Goal: Task Accomplishment & Management: Manage account settings

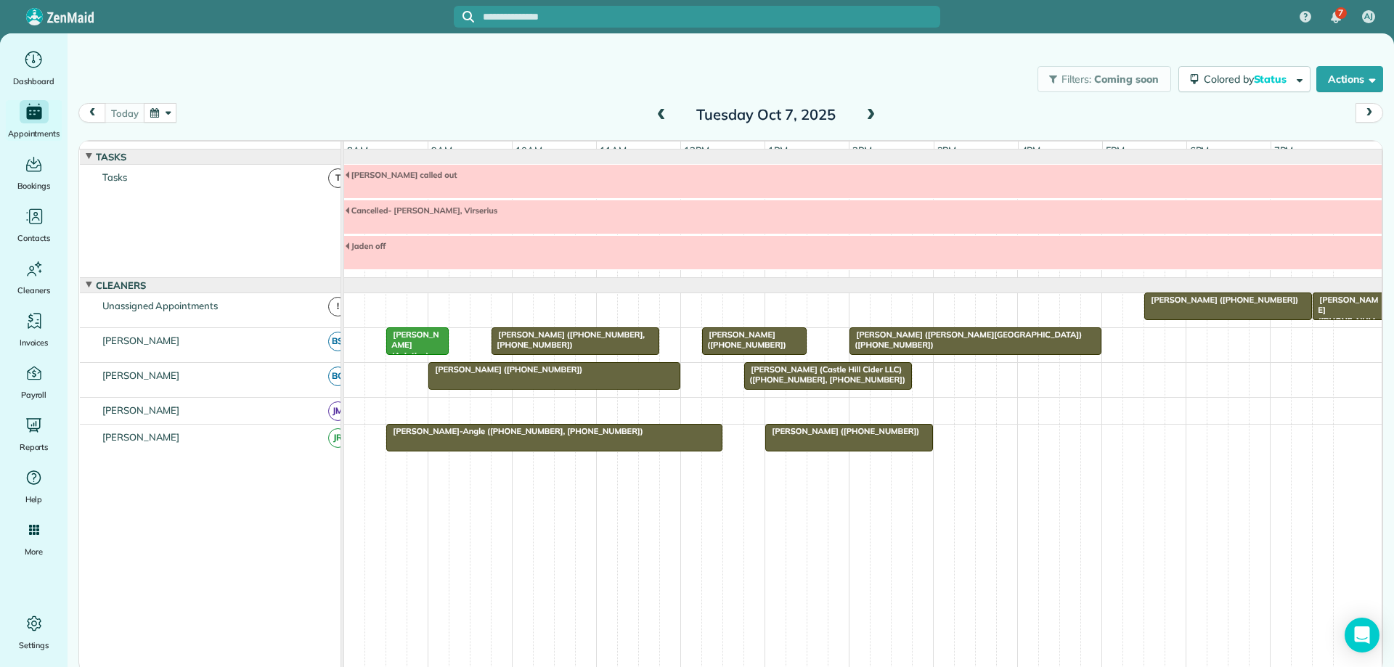
click at [873, 115] on span at bounding box center [871, 115] width 16 height 13
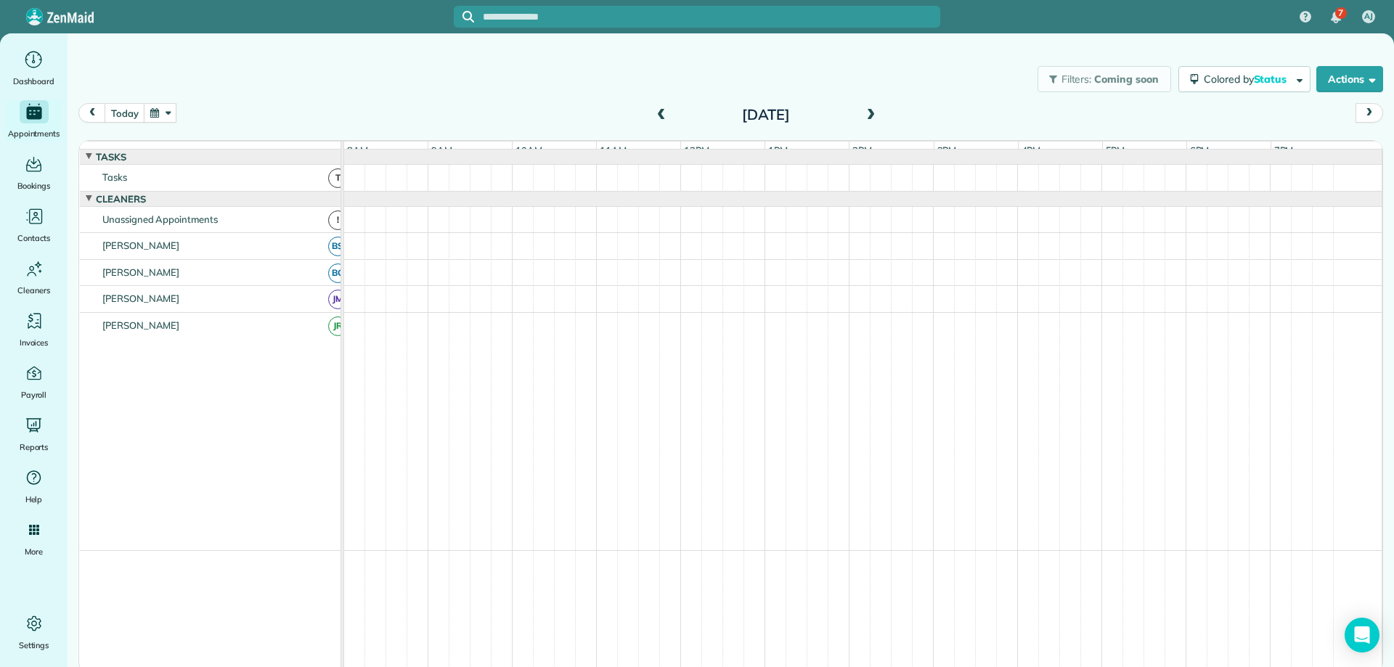
scroll to position [31, 0]
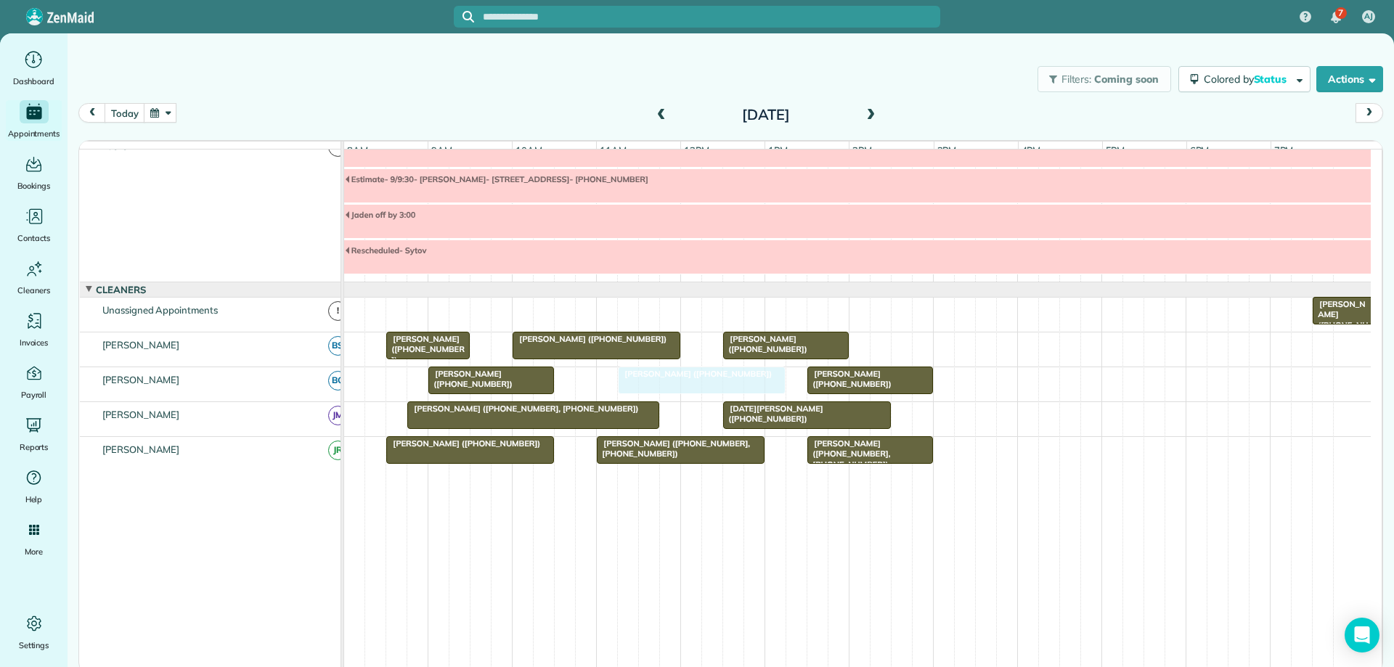
drag, startPoint x: 650, startPoint y: 394, endPoint x: 662, endPoint y: 395, distance: 11.6
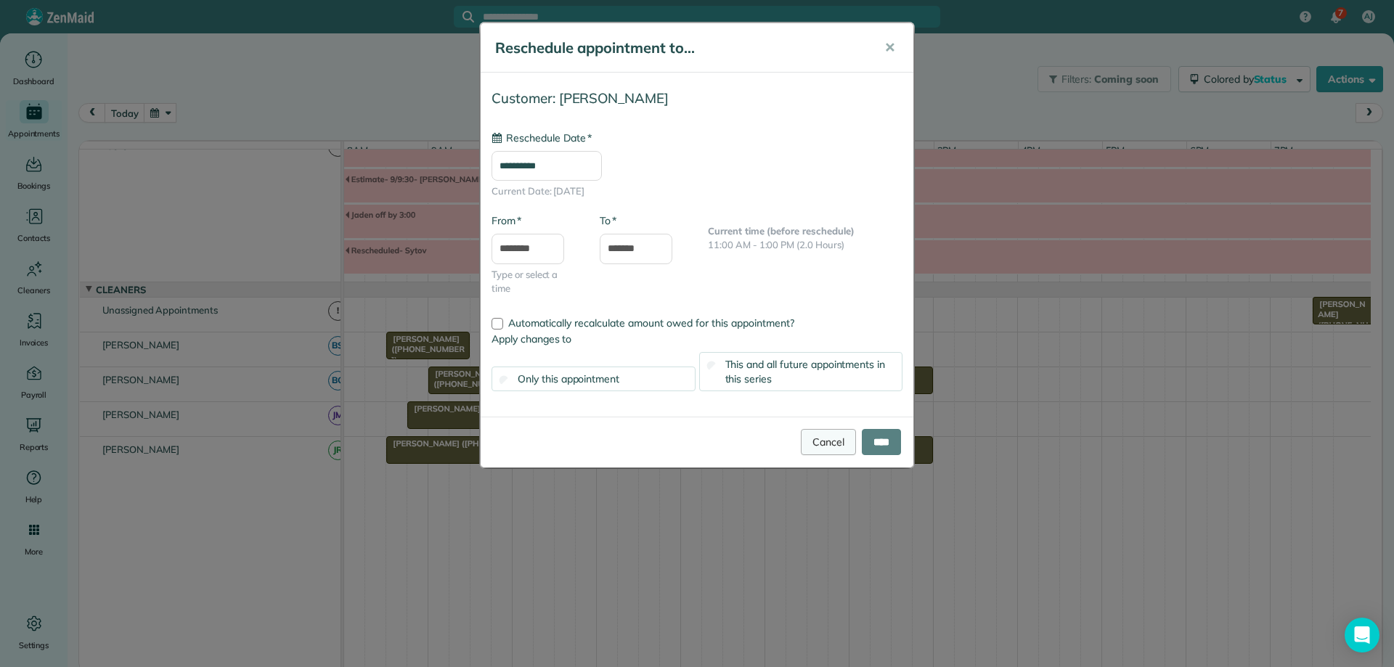
type input "**********"
click at [877, 447] on input "****" at bounding box center [881, 442] width 39 height 26
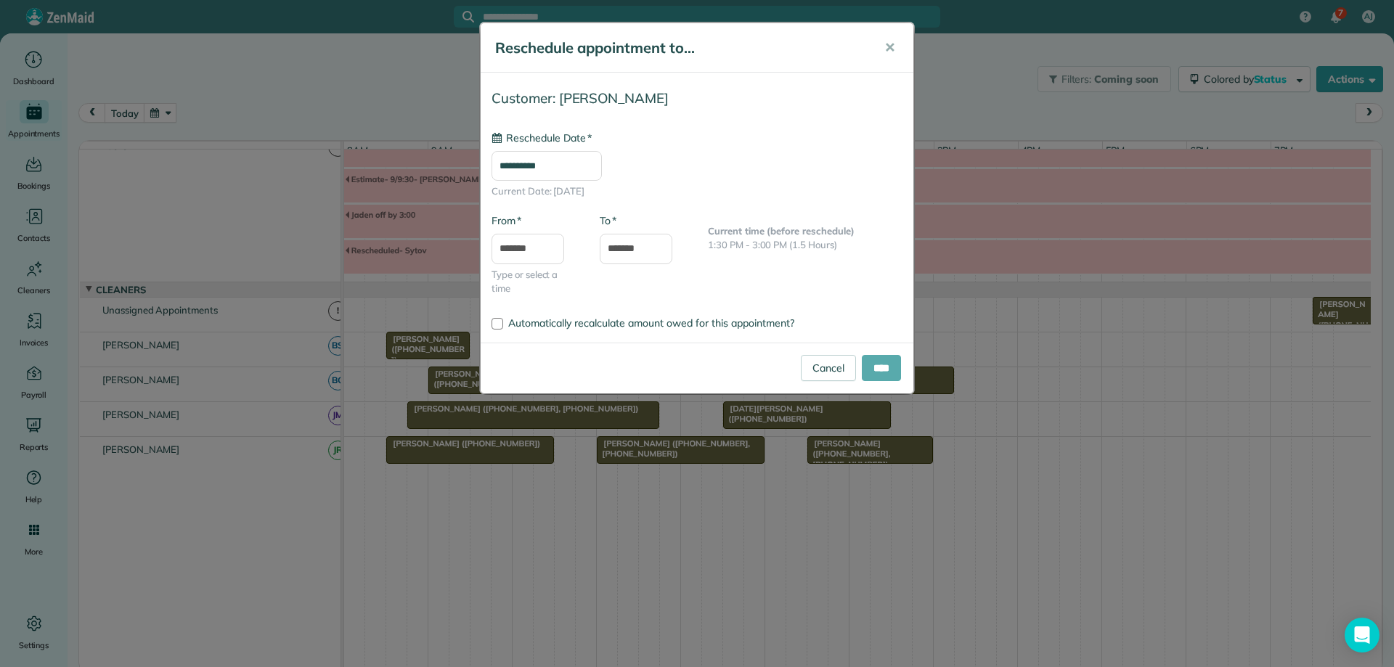
type input "**********"
click at [868, 367] on input "****" at bounding box center [881, 368] width 39 height 26
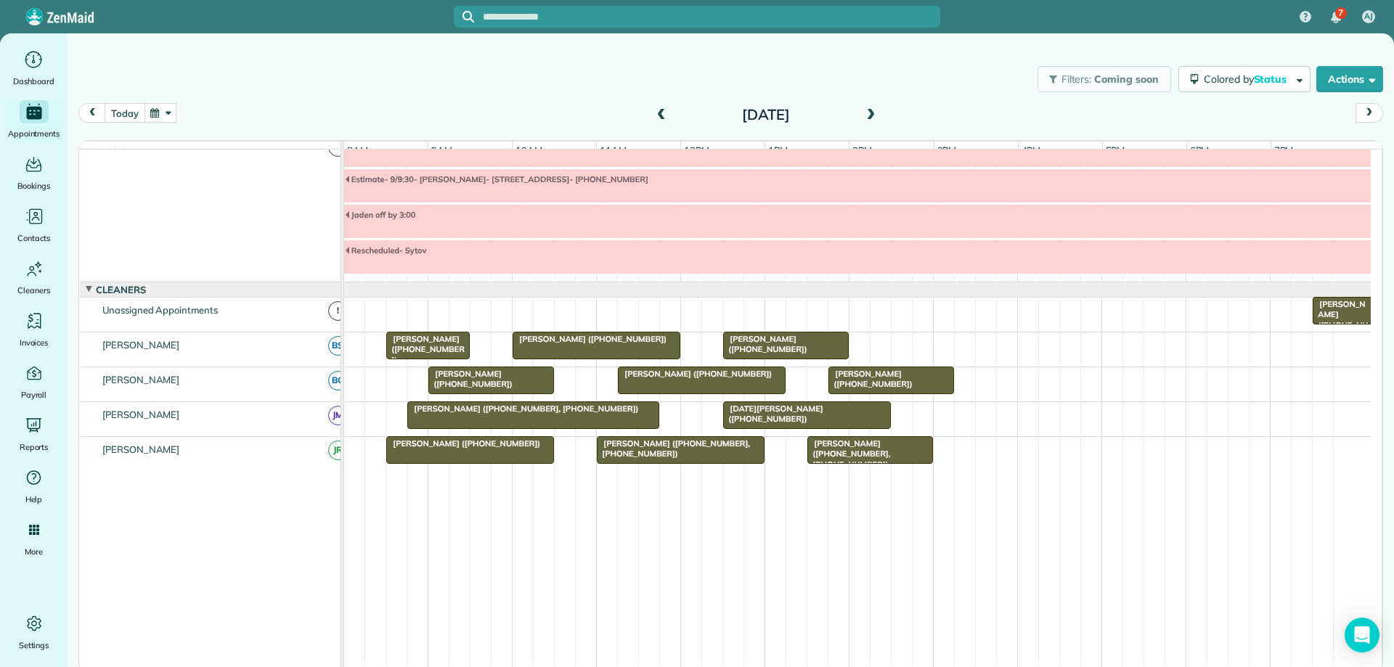
click at [122, 106] on button "today" at bounding box center [125, 113] width 40 height 20
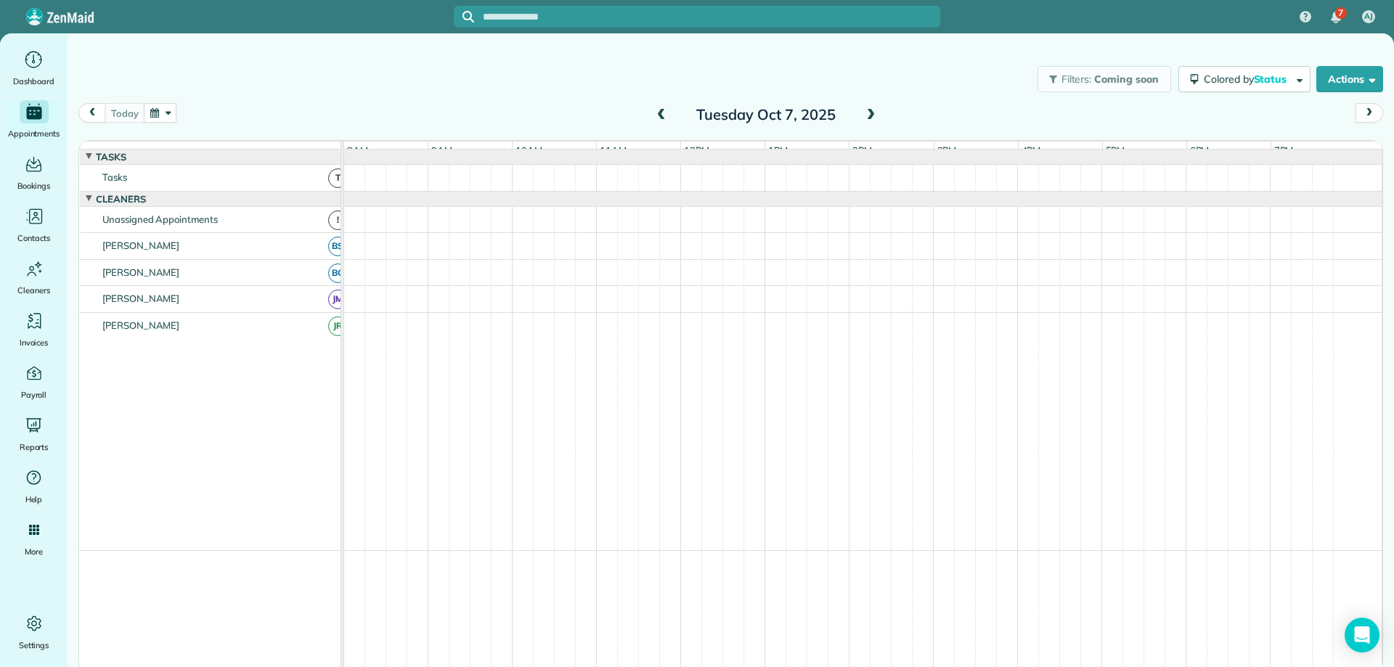
scroll to position [0, 0]
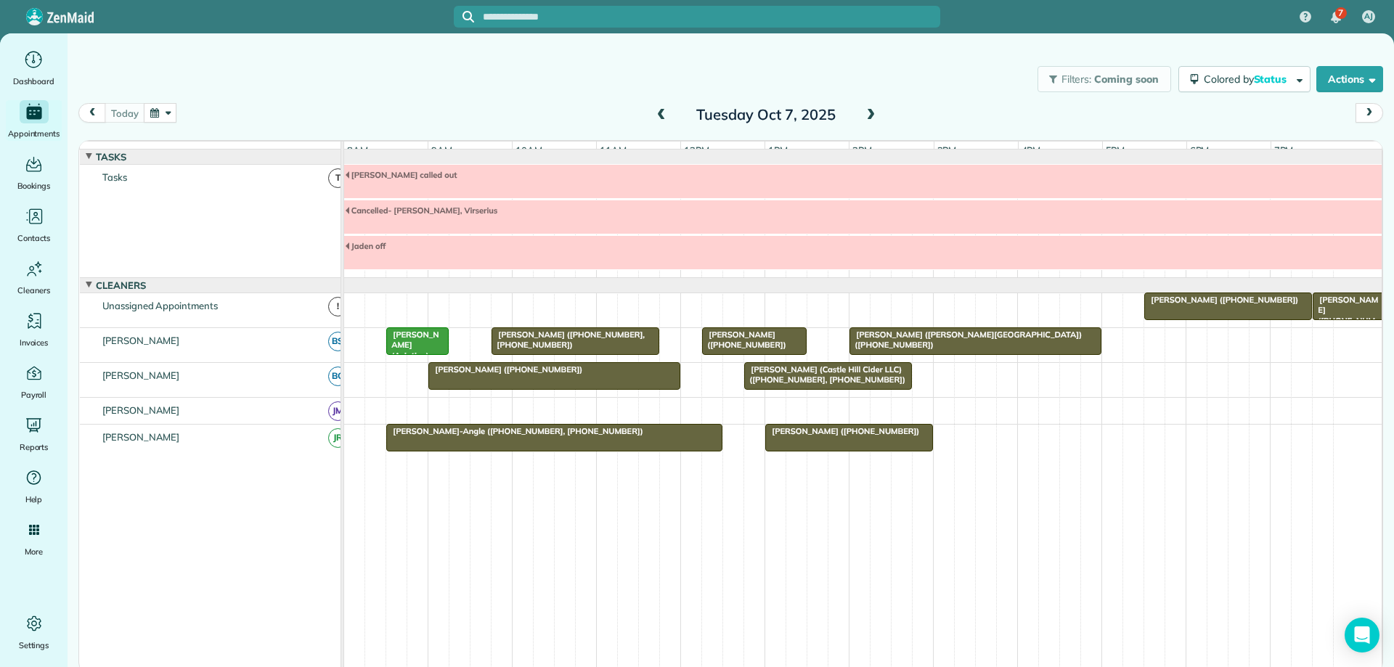
click at [640, 351] on div "[PERSON_NAME] ([PHONE_NUMBER], [PHONE_NUMBER])" at bounding box center [575, 340] width 159 height 21
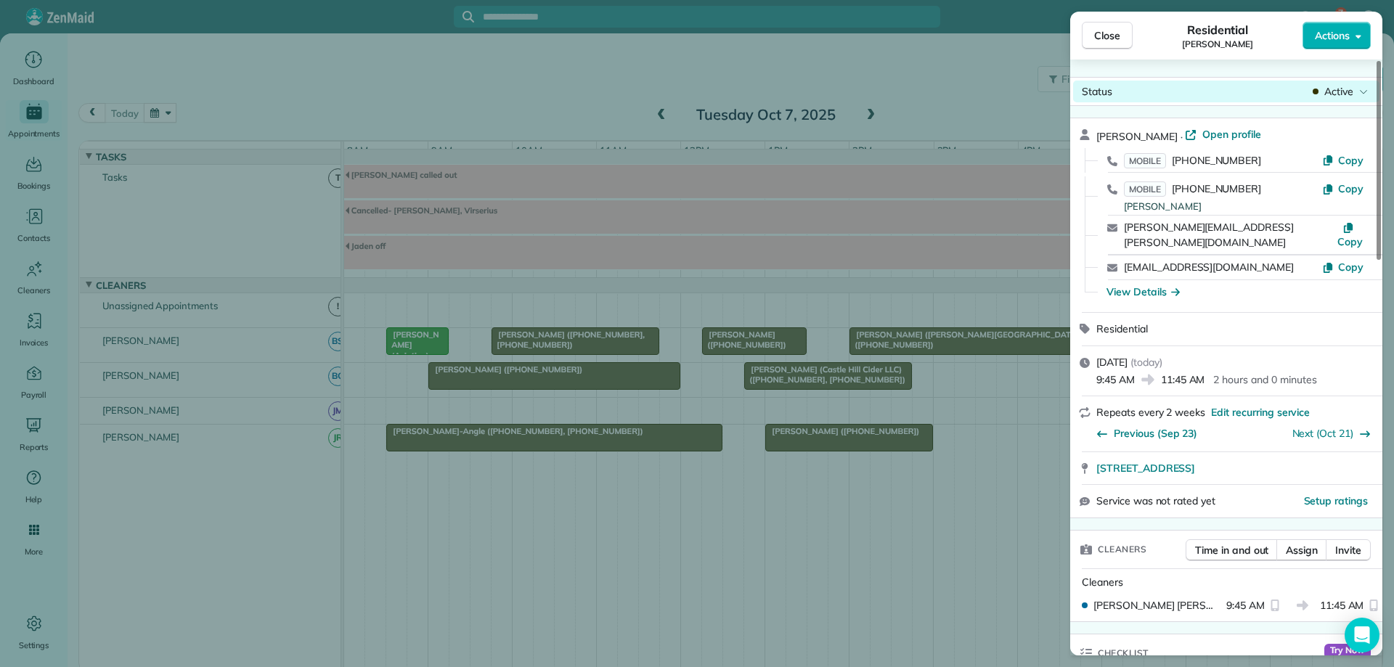
click at [1335, 91] on span "Active" at bounding box center [1339, 91] width 29 height 15
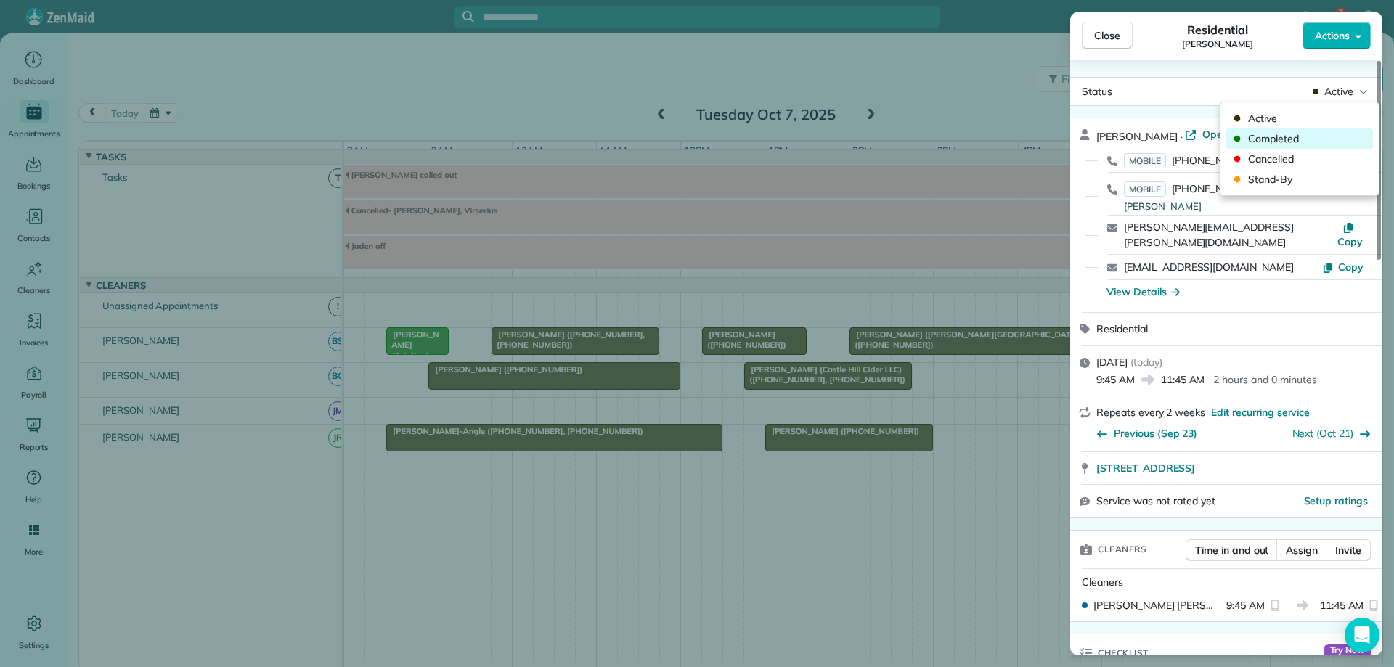
click at [1338, 136] on span "Completed" at bounding box center [1309, 138] width 122 height 15
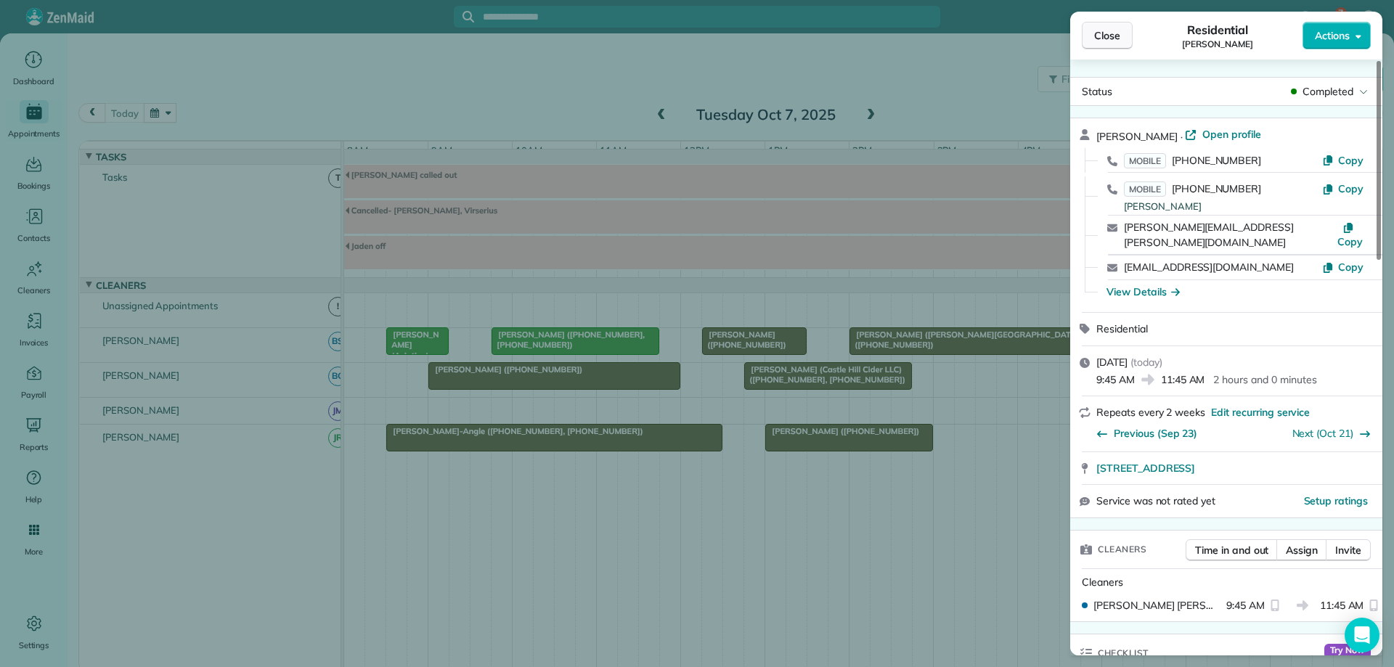
click at [1101, 42] on span "Close" at bounding box center [1107, 35] width 26 height 15
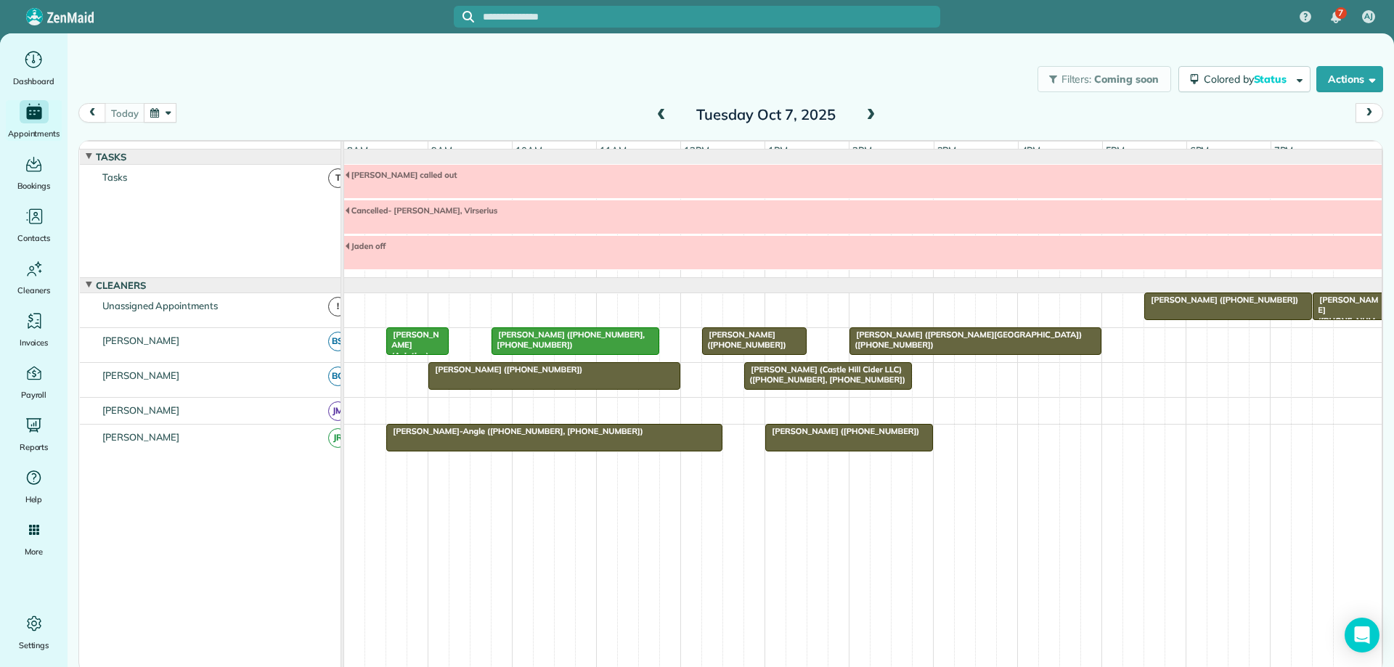
click at [664, 375] on div "[PERSON_NAME] ([PHONE_NUMBER])" at bounding box center [554, 370] width 243 height 10
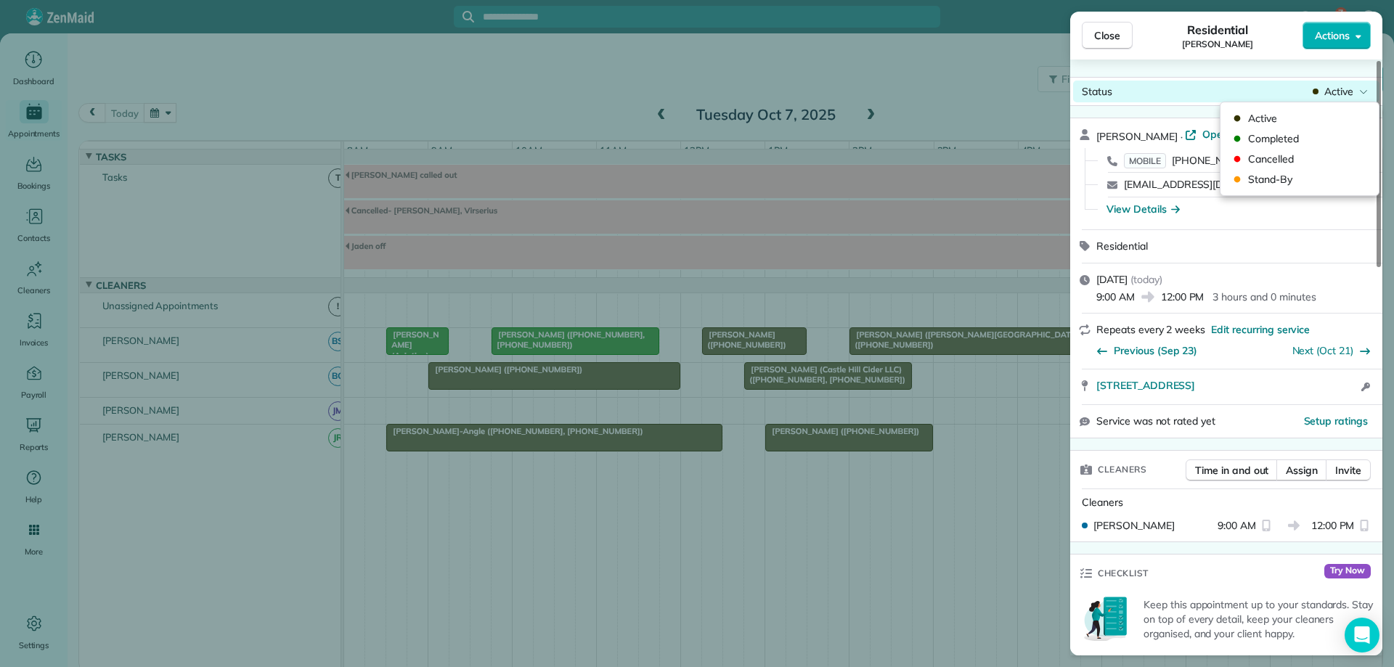
click at [1341, 91] on span "Active" at bounding box center [1339, 91] width 29 height 15
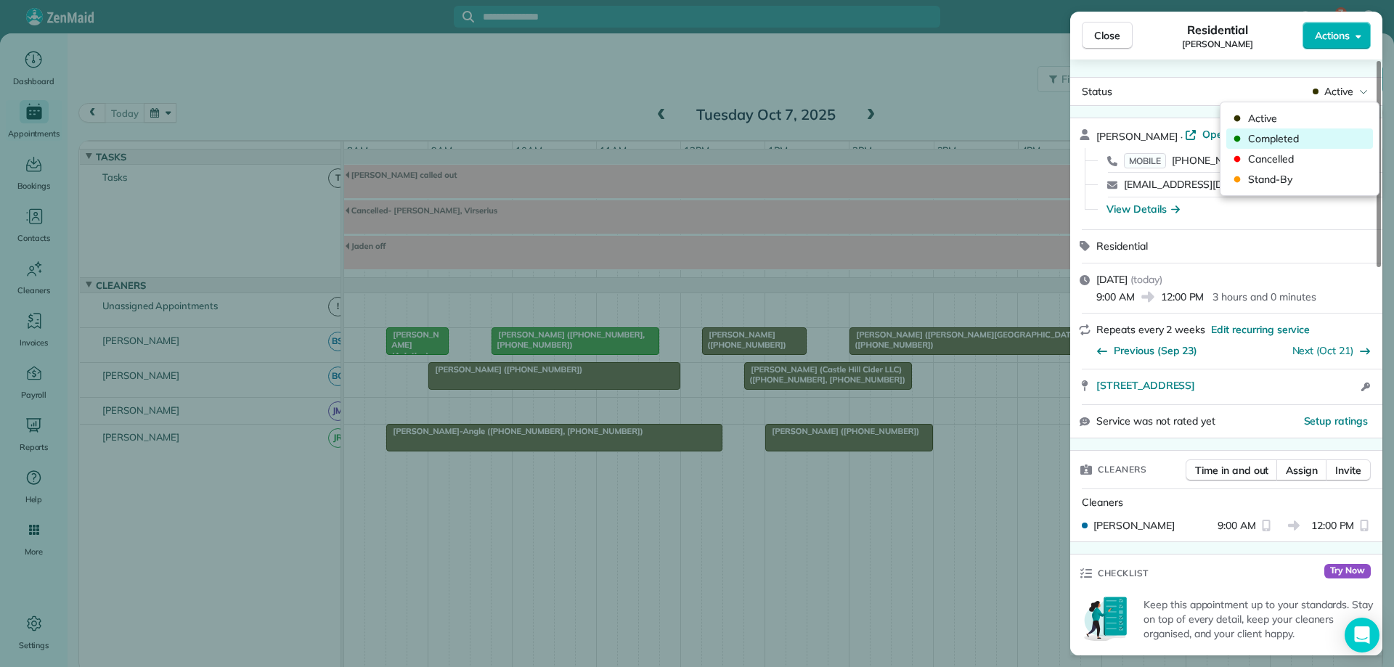
click at [1330, 132] on span "Completed" at bounding box center [1309, 138] width 122 height 15
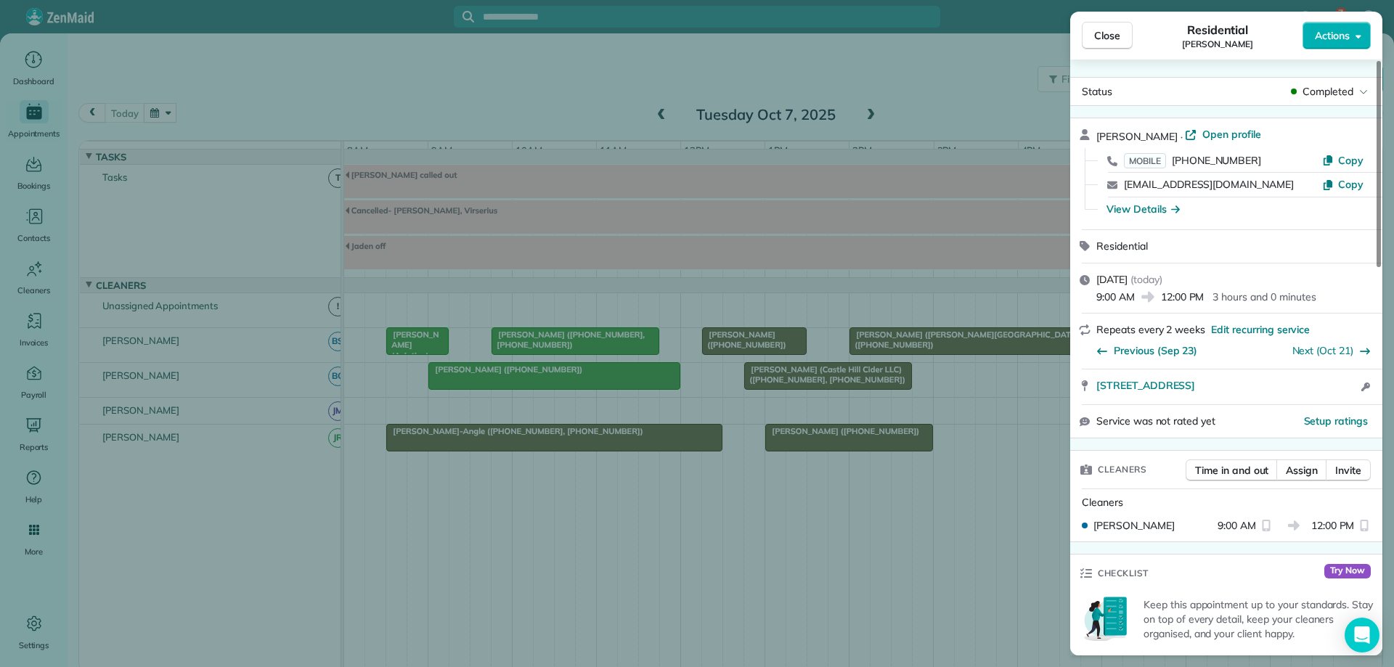
drag, startPoint x: 789, startPoint y: 381, endPoint x: 810, endPoint y: 391, distance: 23.7
click at [810, 391] on div "Close Residential [PERSON_NAME] Actions Status Completed [PERSON_NAME] · Open p…" at bounding box center [697, 333] width 1394 height 667
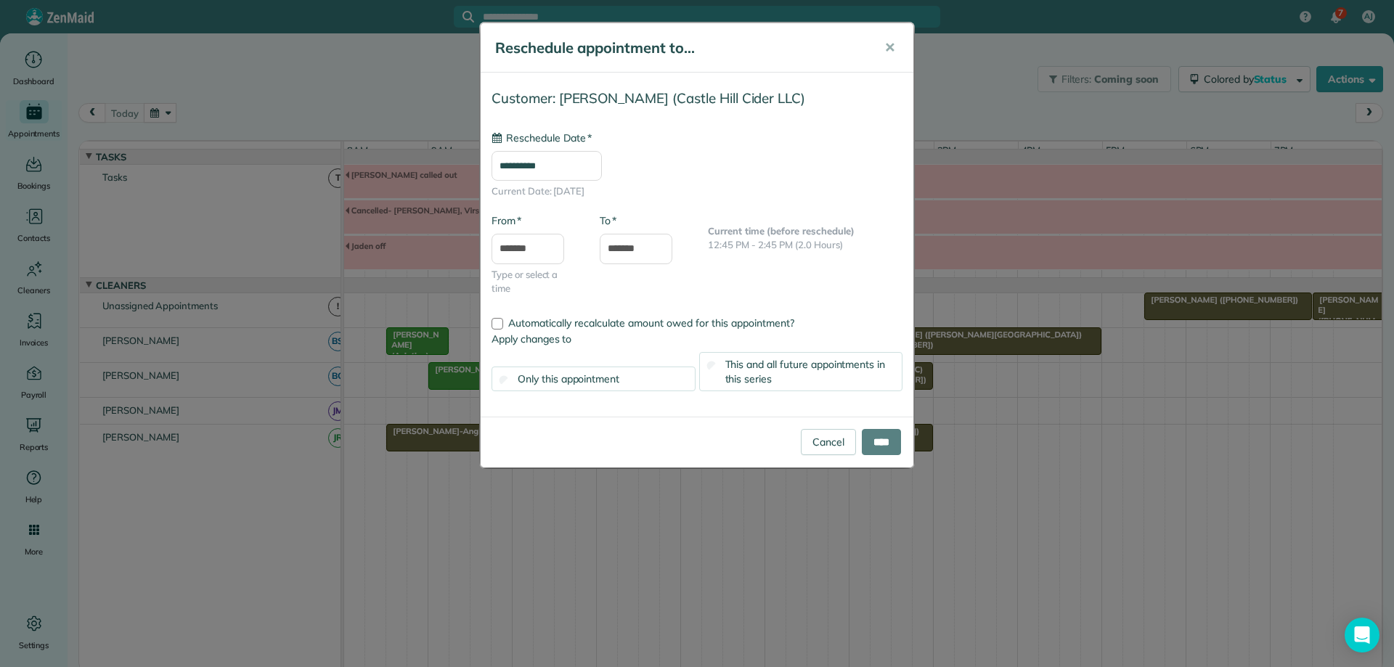
type input "**********"
click at [883, 437] on input "****" at bounding box center [881, 442] width 39 height 26
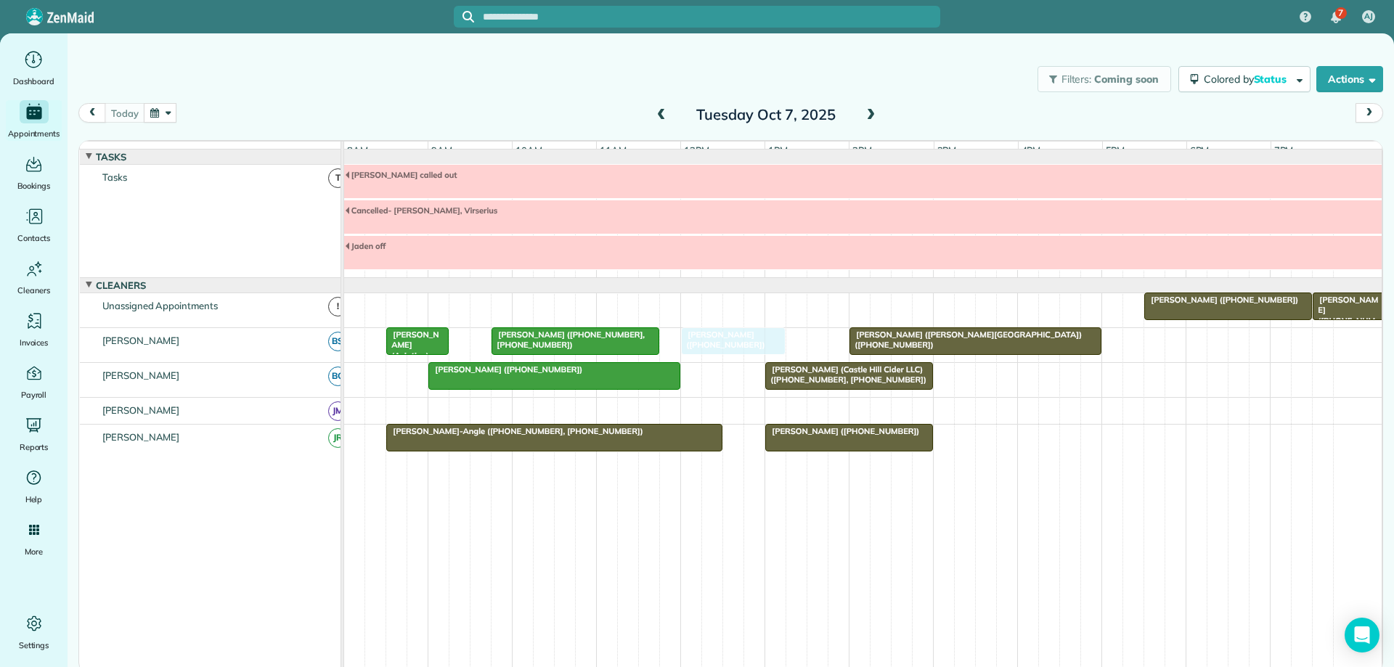
drag, startPoint x: 799, startPoint y: 351, endPoint x: 786, endPoint y: 352, distance: 12.4
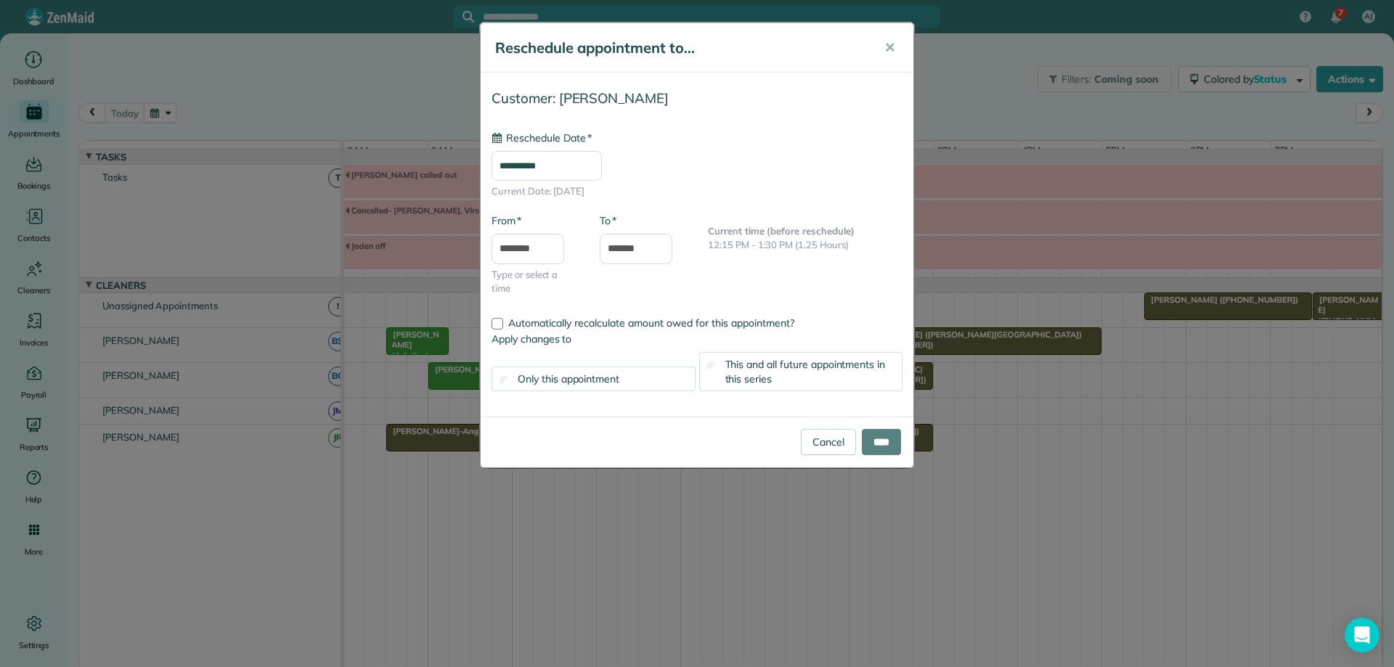
type input "**********"
click at [896, 439] on input "****" at bounding box center [881, 442] width 39 height 26
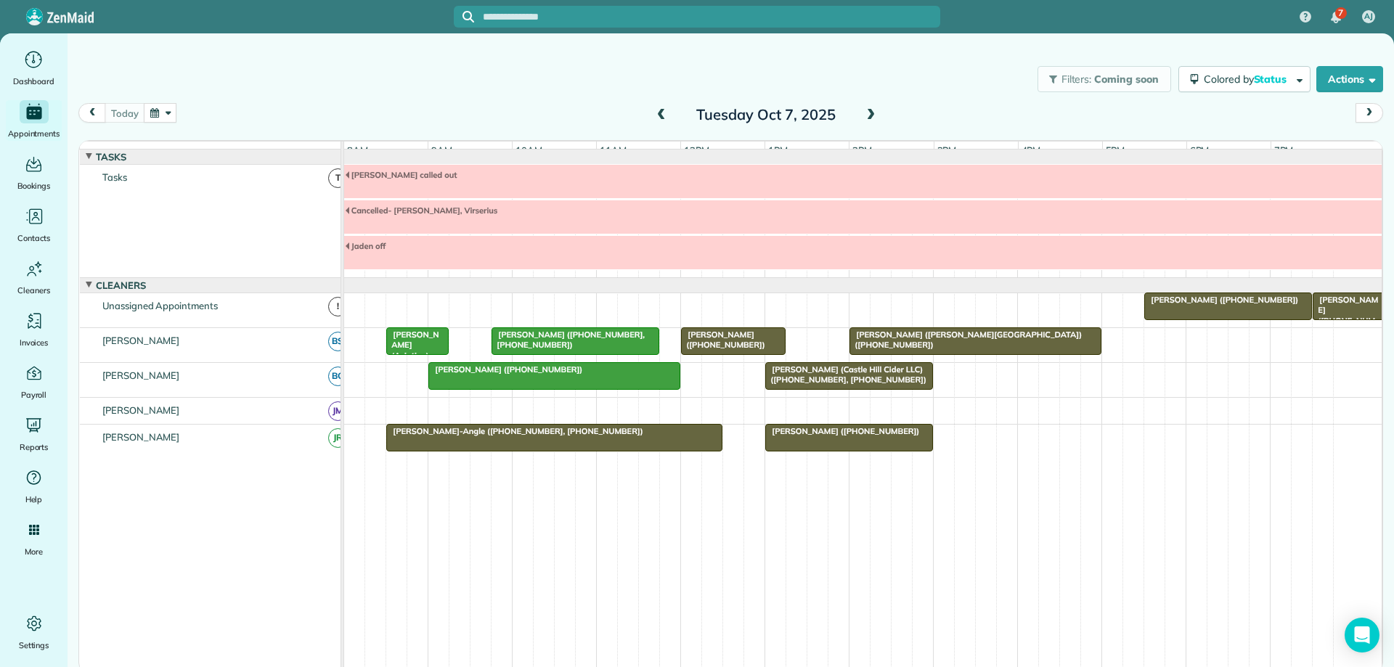
click at [938, 91] on div "Filters: Coming soon Colored by Status Color by Cleaner Color by Team Color by …" at bounding box center [731, 79] width 1327 height 48
click at [587, 436] on span "[PERSON_NAME]-Angle ([PHONE_NUMBER], [PHONE_NUMBER])" at bounding box center [515, 431] width 258 height 10
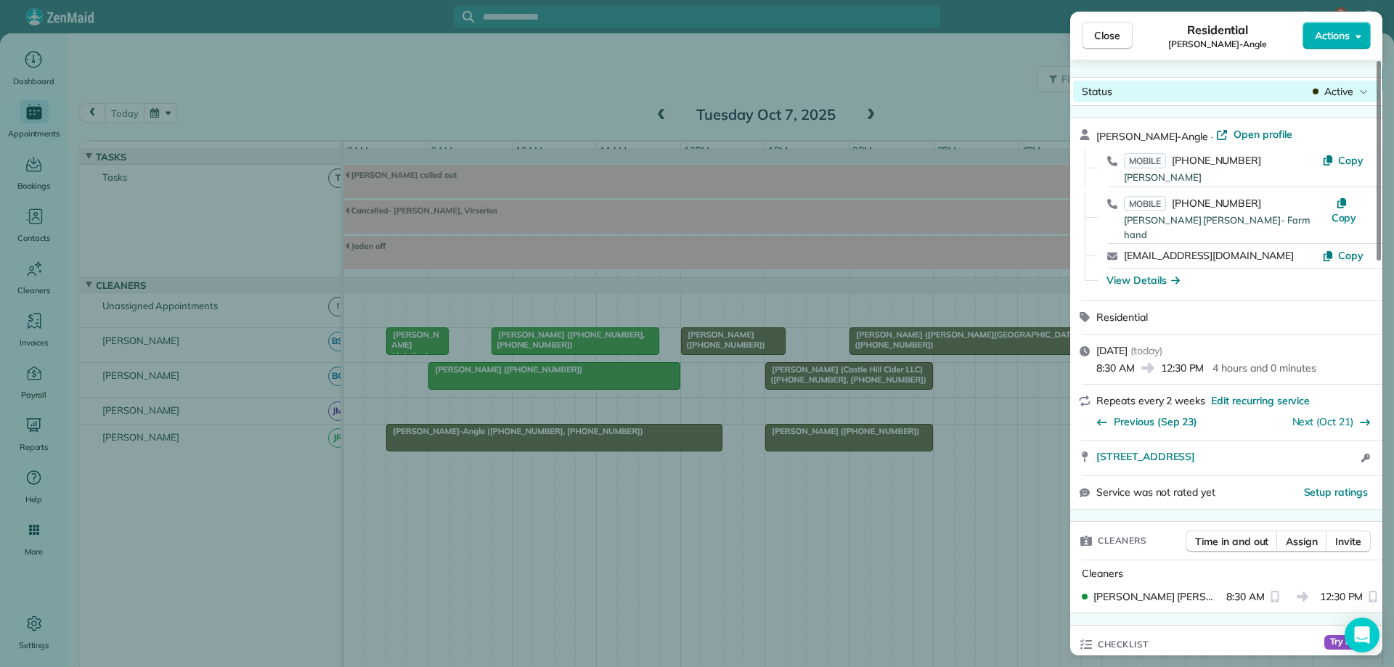
click at [1343, 94] on span "Active" at bounding box center [1339, 91] width 29 height 15
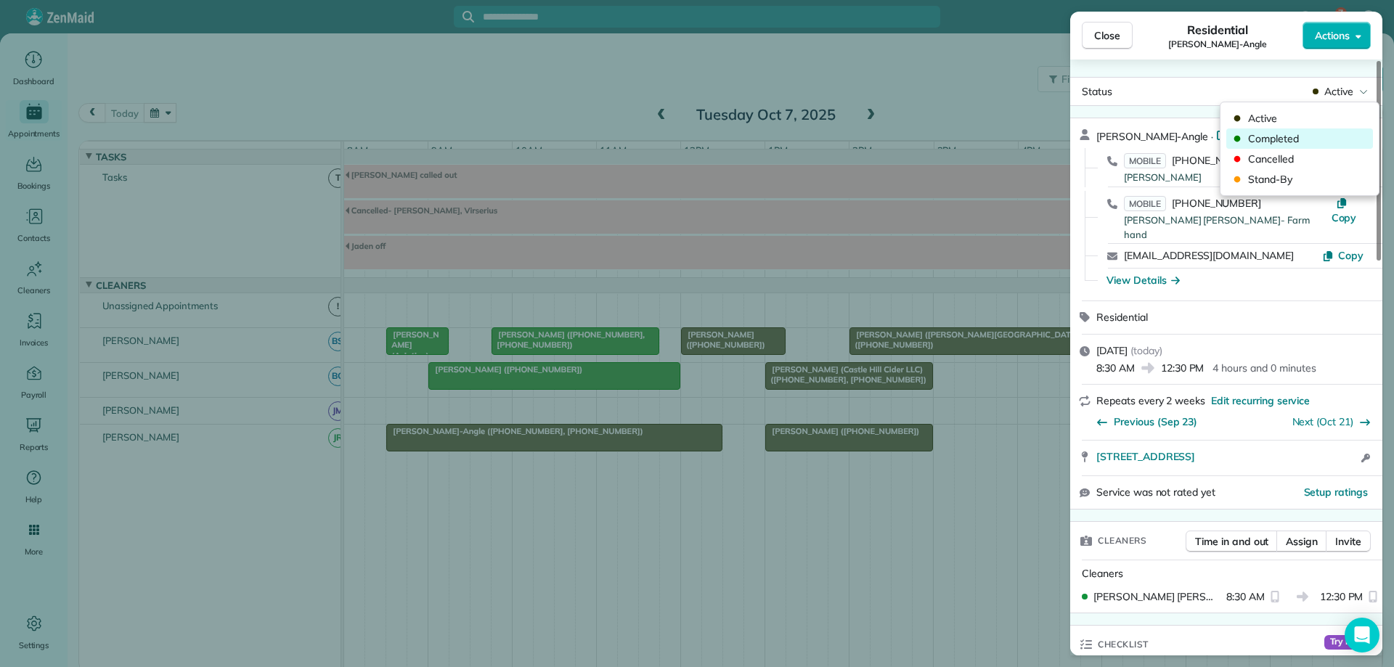
click at [1315, 132] on span "Completed" at bounding box center [1309, 138] width 122 height 15
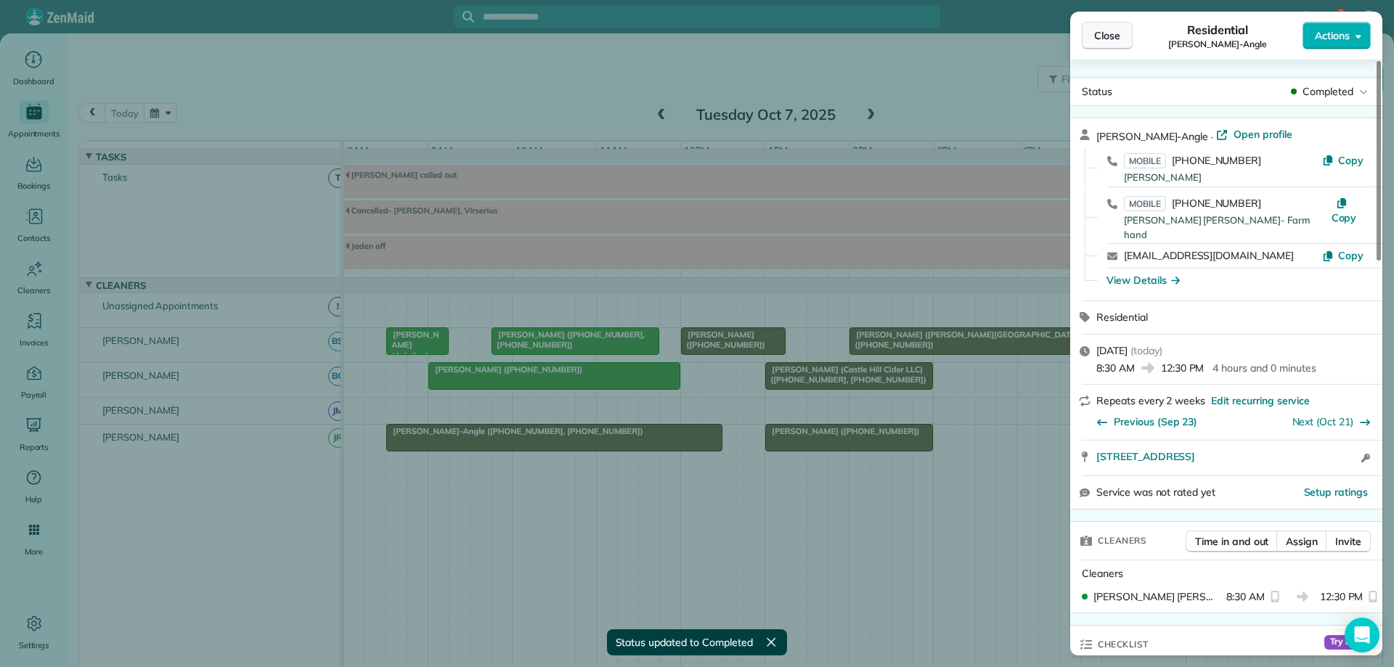
click at [1105, 31] on span "Close" at bounding box center [1107, 35] width 26 height 15
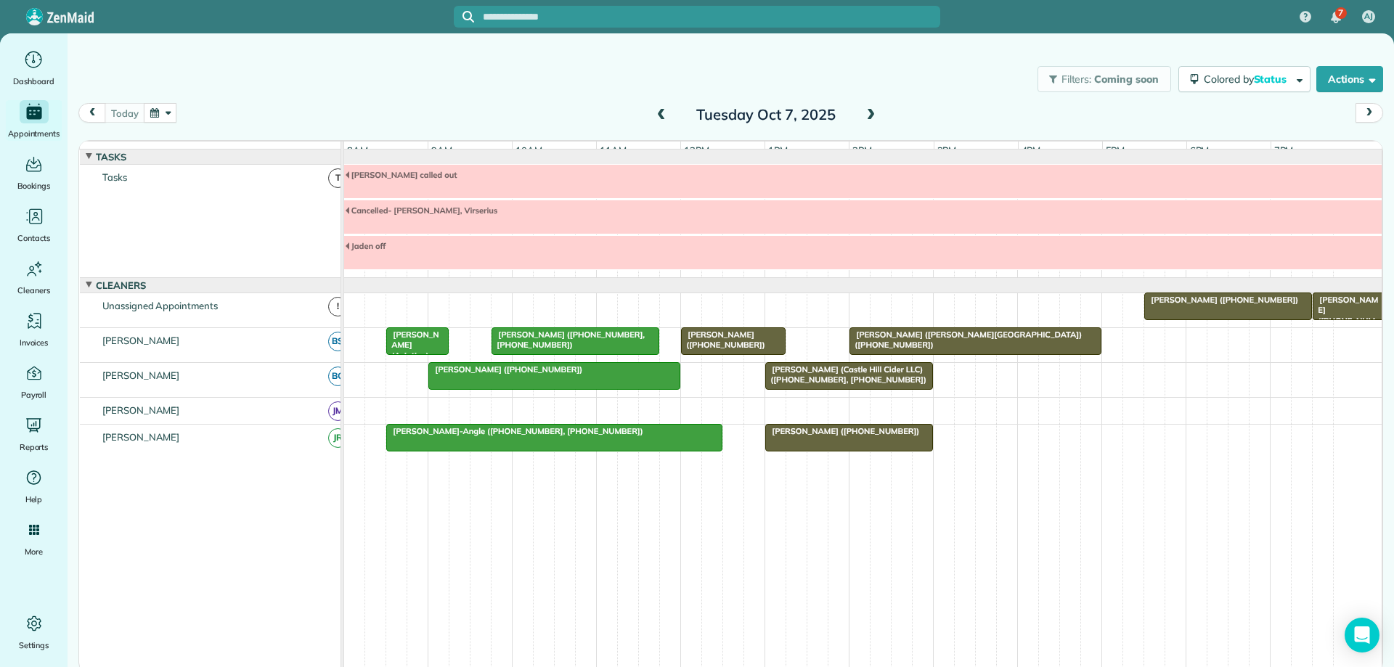
click at [662, 113] on span at bounding box center [662, 115] width 16 height 13
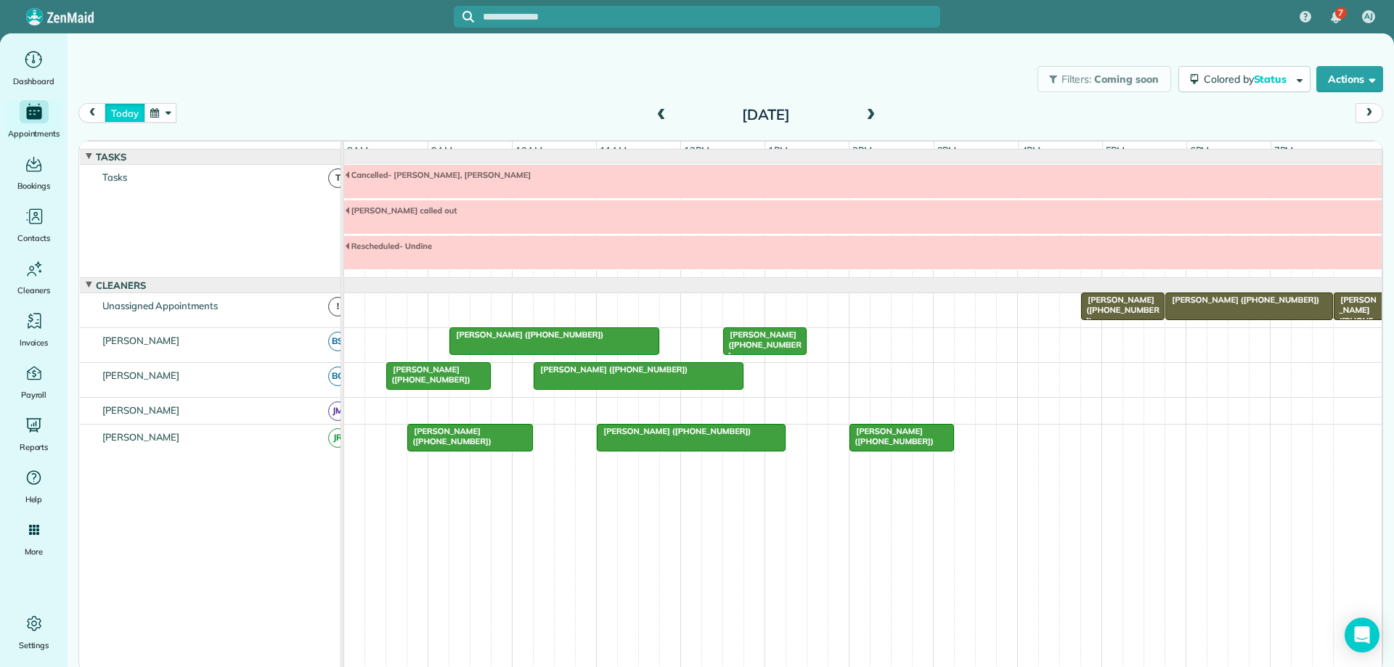
click at [132, 110] on button "today" at bounding box center [125, 113] width 40 height 20
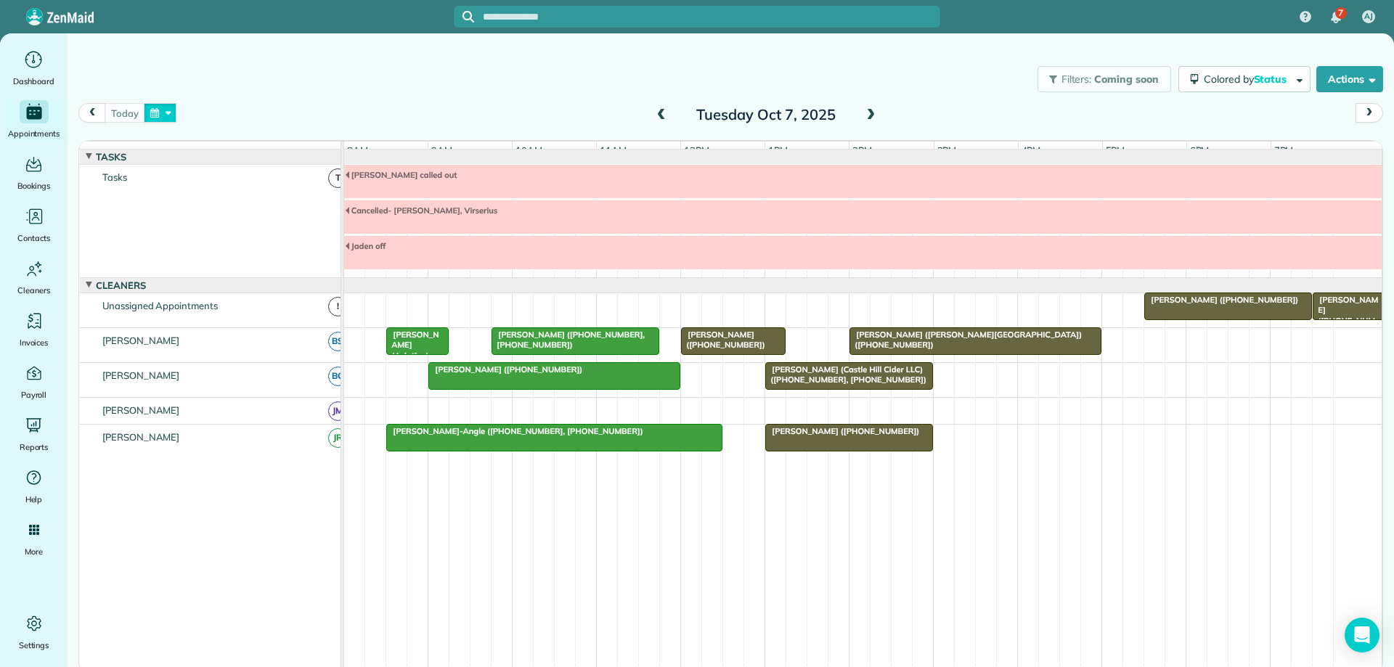
click at [166, 115] on button "button" at bounding box center [160, 113] width 33 height 20
click at [391, 89] on div "Filters: Coming soon Colored by Status Color by Cleaner Color by Team Color by …" at bounding box center [731, 79] width 1327 height 48
click at [759, 345] on div "[PERSON_NAME] ([PHONE_NUMBER])" at bounding box center [734, 340] width 96 height 21
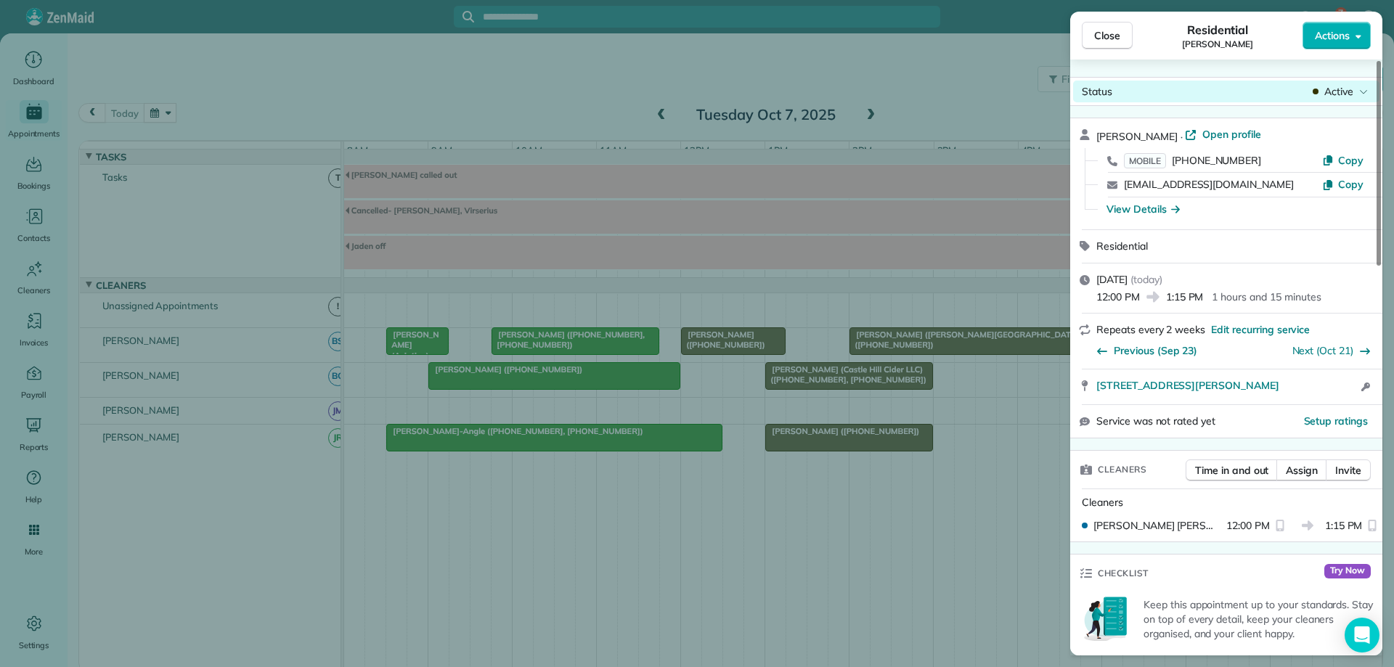
click at [1339, 94] on span "Active" at bounding box center [1339, 91] width 29 height 15
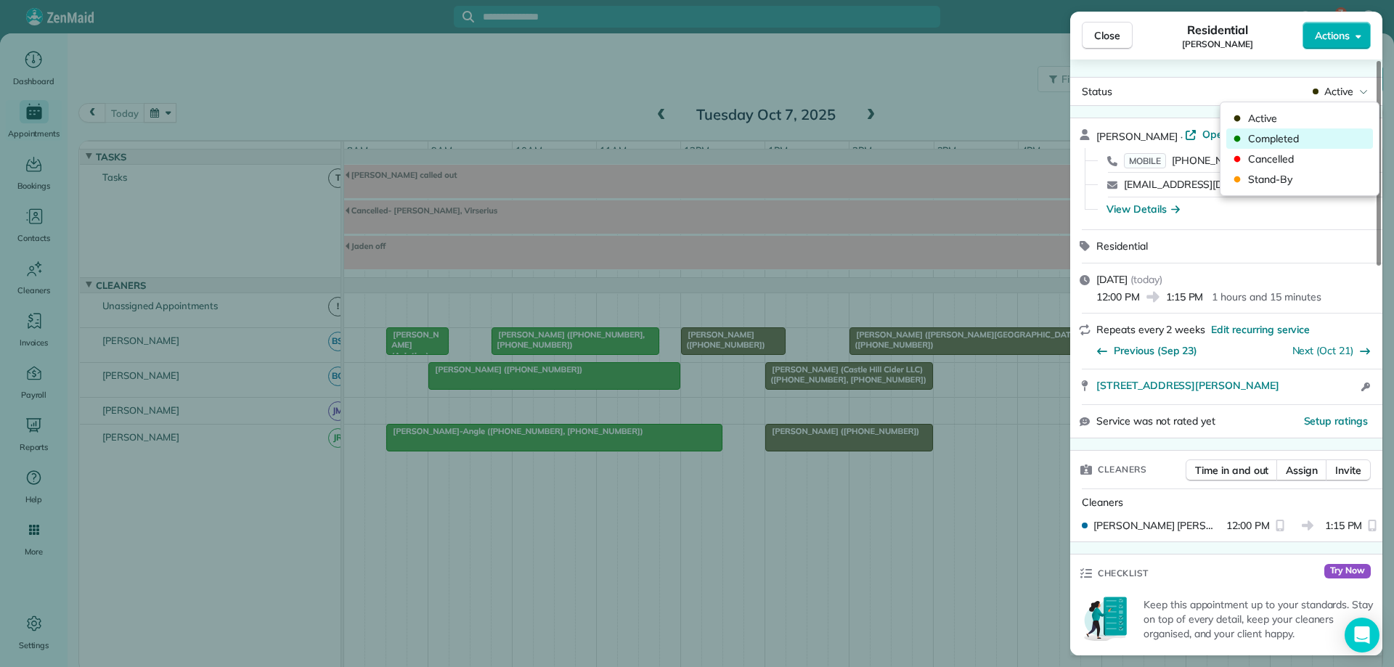
click at [1322, 140] on span "Completed" at bounding box center [1309, 138] width 122 height 15
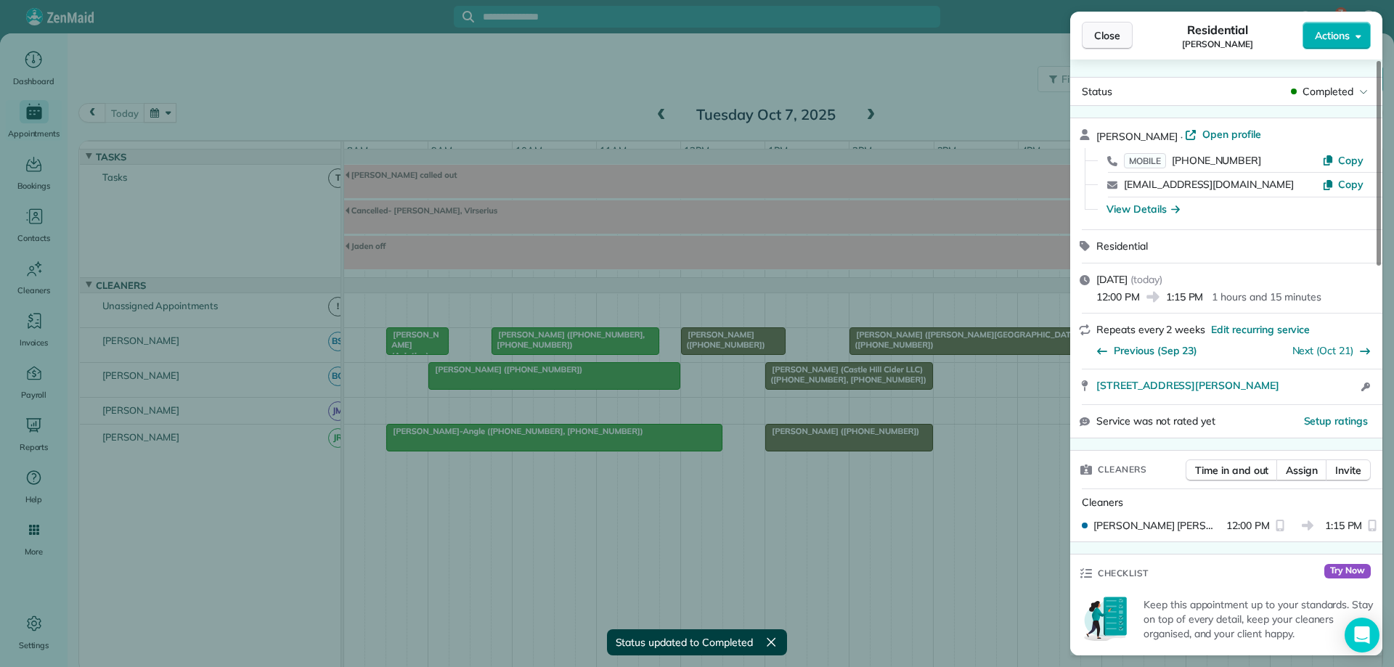
click at [1102, 25] on button "Close" at bounding box center [1107, 36] width 51 height 28
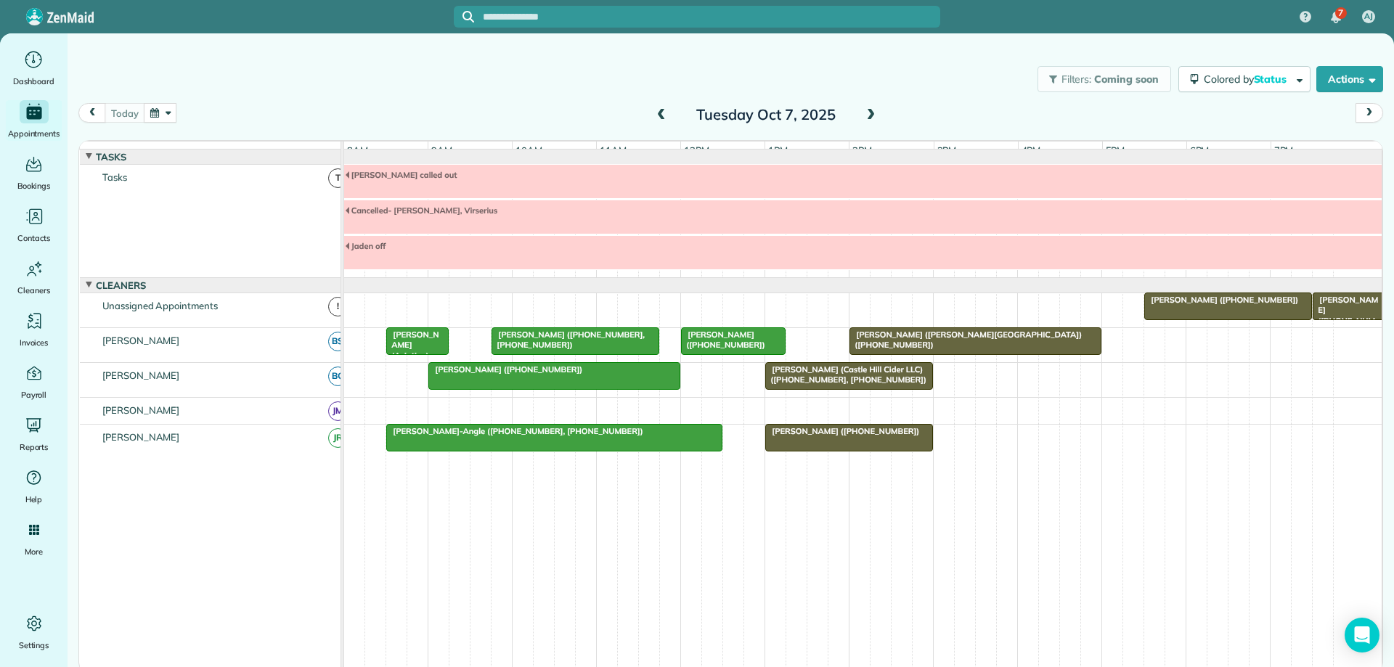
click at [910, 436] on div "[PERSON_NAME] ([PHONE_NUMBER])" at bounding box center [849, 431] width 159 height 10
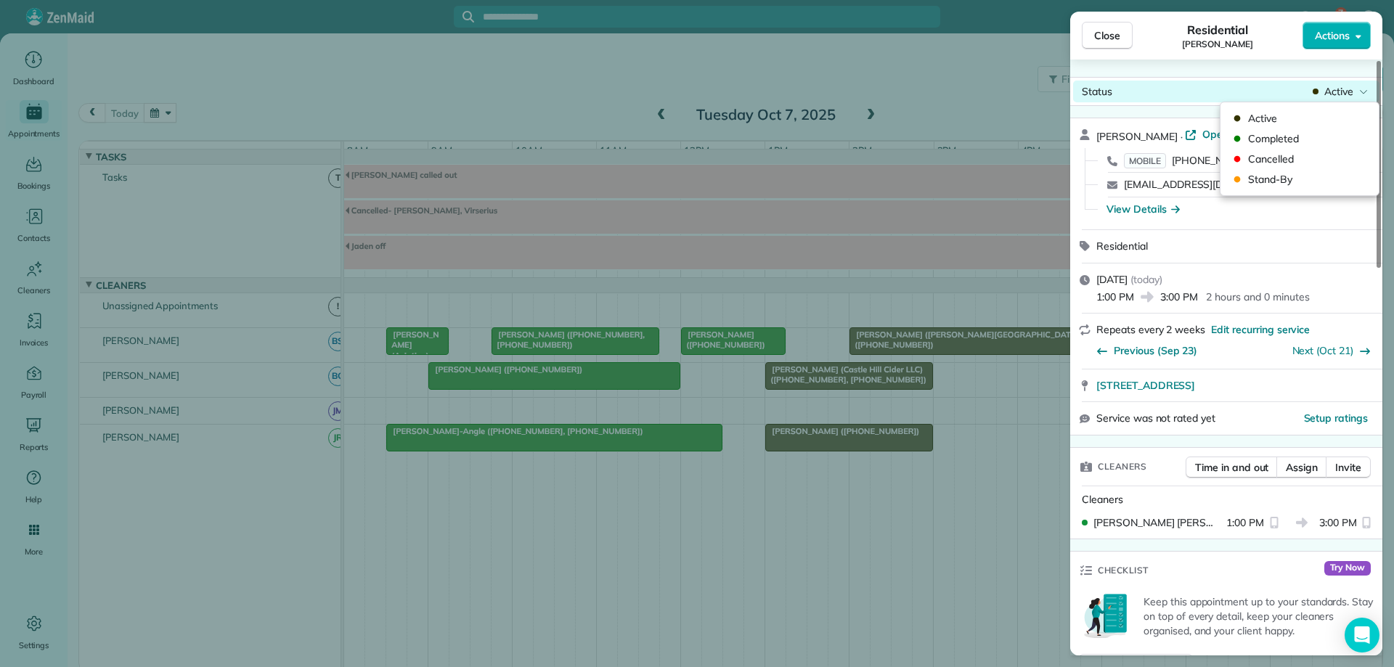
click at [1342, 88] on span "Active" at bounding box center [1339, 91] width 29 height 15
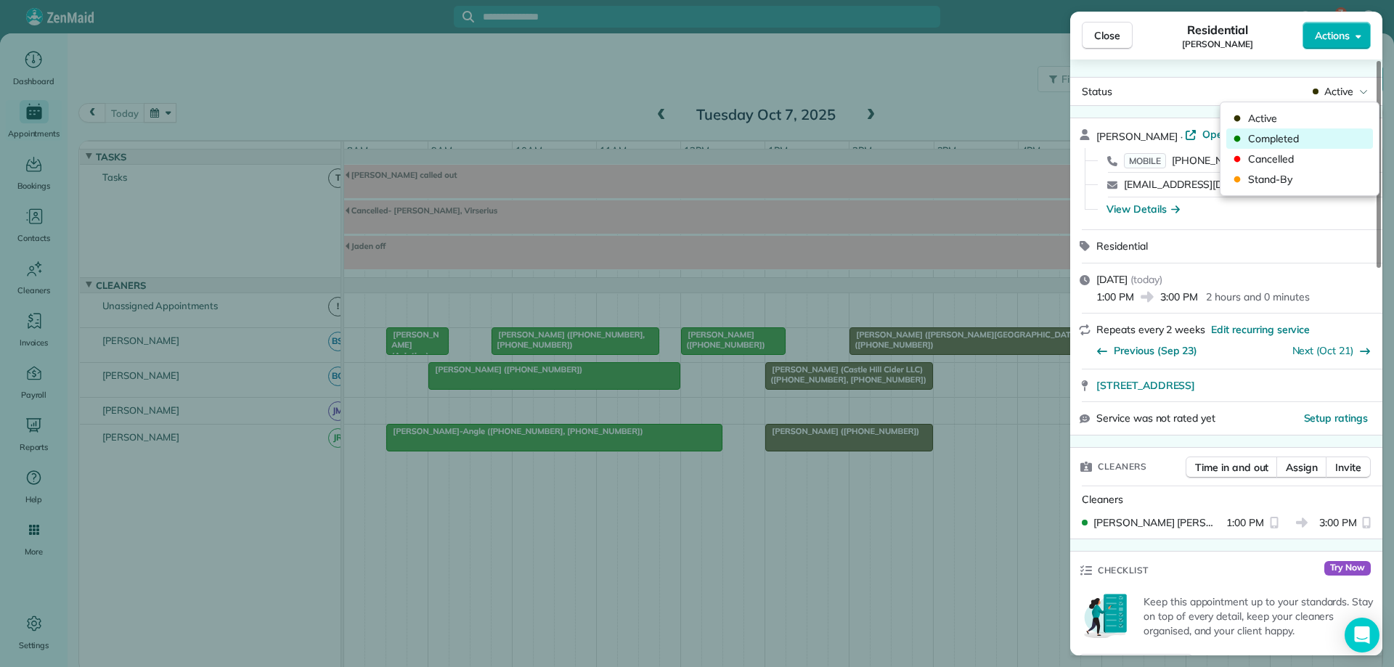
click at [1307, 136] on span "Completed" at bounding box center [1309, 138] width 122 height 15
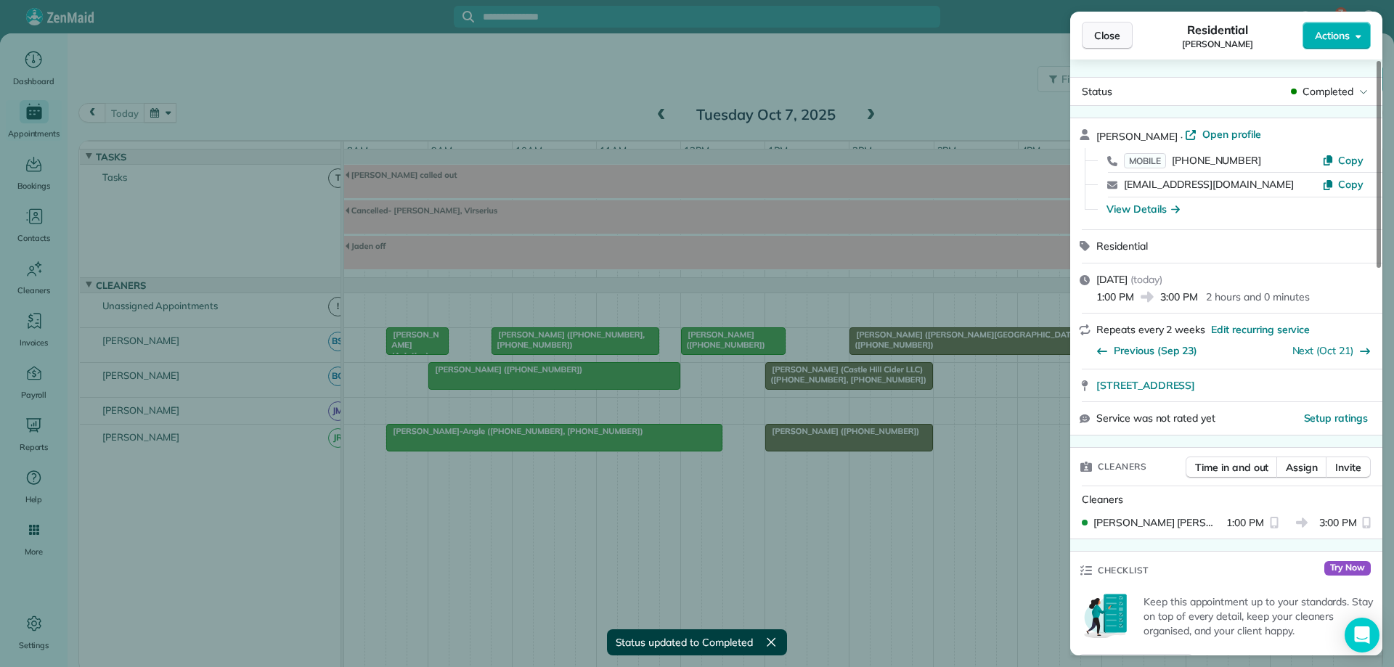
click at [1107, 38] on span "Close" at bounding box center [1107, 35] width 26 height 15
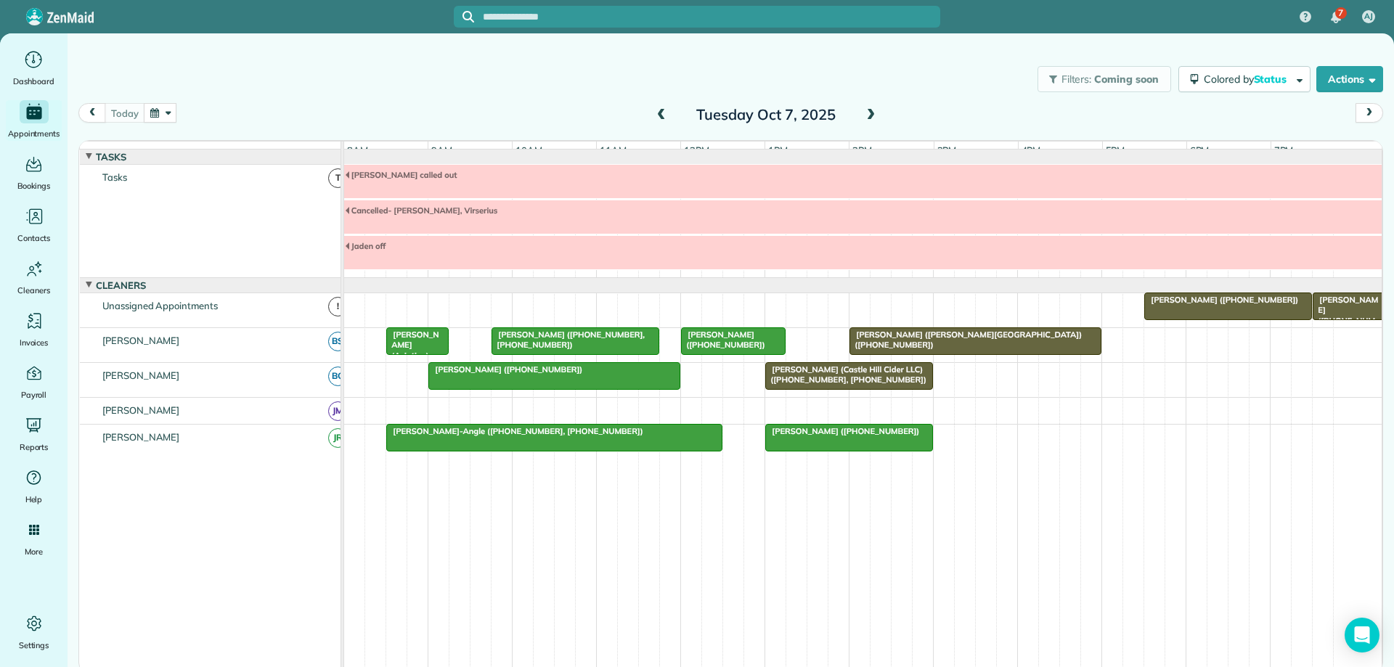
click at [816, 385] on span "[PERSON_NAME] (Castle Hill Cider LLC) ([PHONE_NUMBER], [PHONE_NUMBER])" at bounding box center [846, 375] width 163 height 20
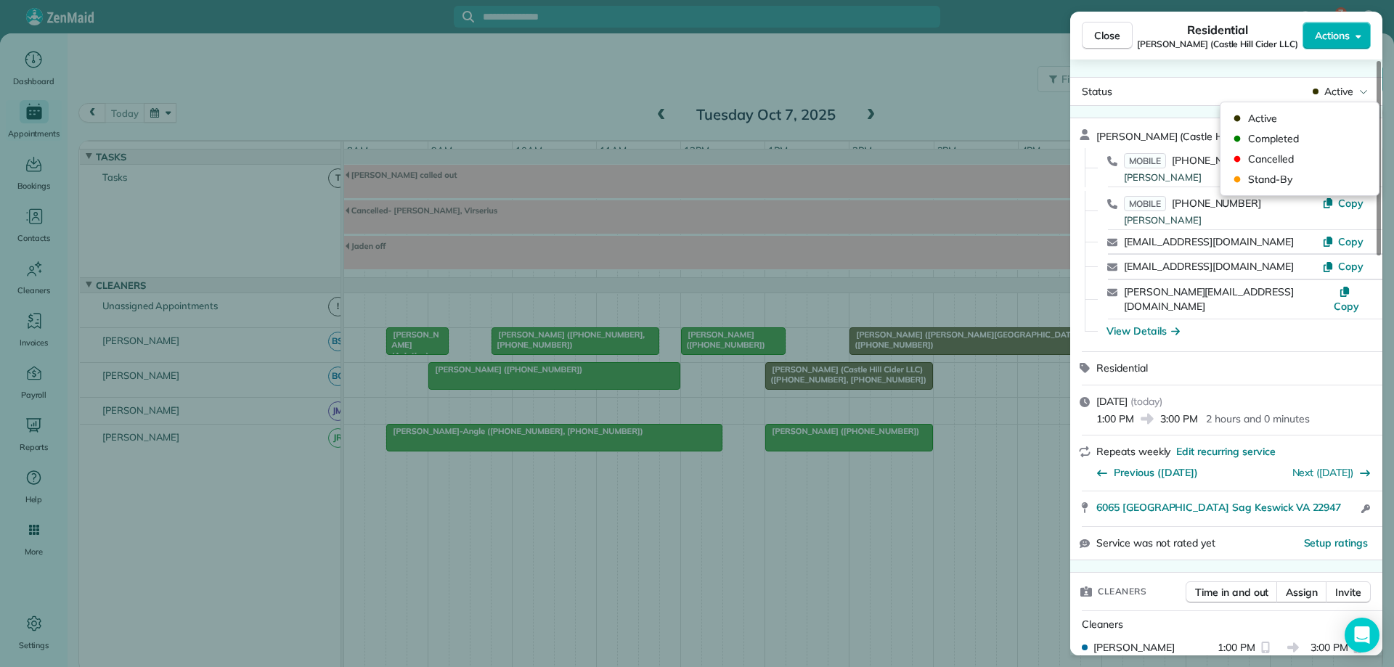
click at [1348, 85] on span "Active" at bounding box center [1339, 91] width 29 height 15
click at [1317, 139] on span "Completed" at bounding box center [1309, 138] width 122 height 15
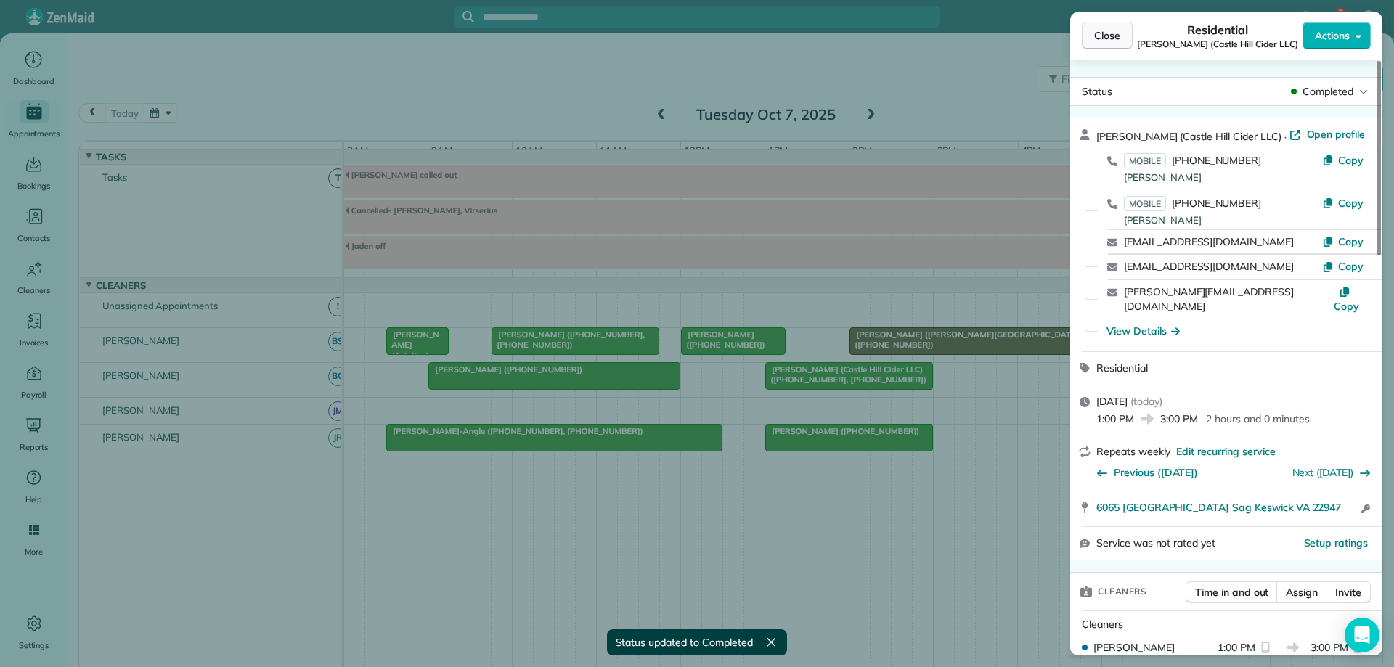
click at [1102, 39] on span "Close" at bounding box center [1107, 35] width 26 height 15
